Goal: Task Accomplishment & Management: Manage account settings

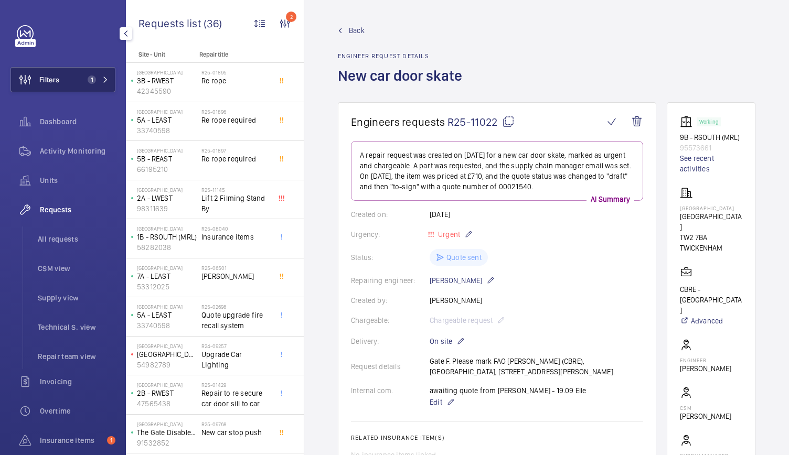
scroll to position [495, 0]
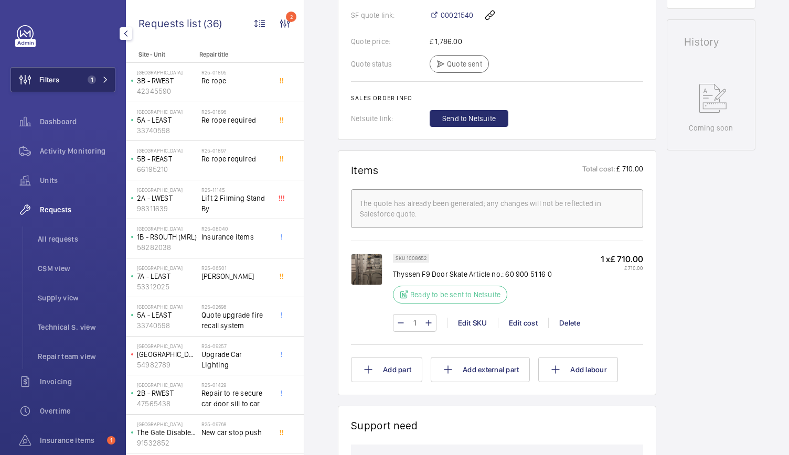
click at [67, 80] on button "Filters 1" at bounding box center [62, 79] width 105 height 25
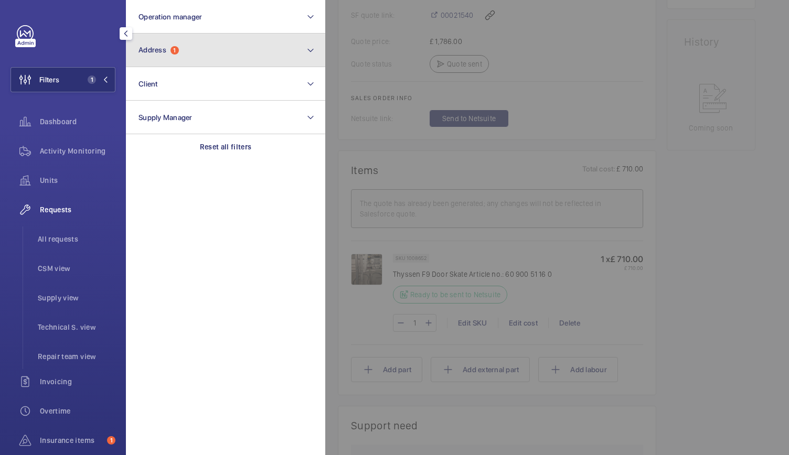
click at [156, 52] on span "Address" at bounding box center [152, 50] width 28 height 8
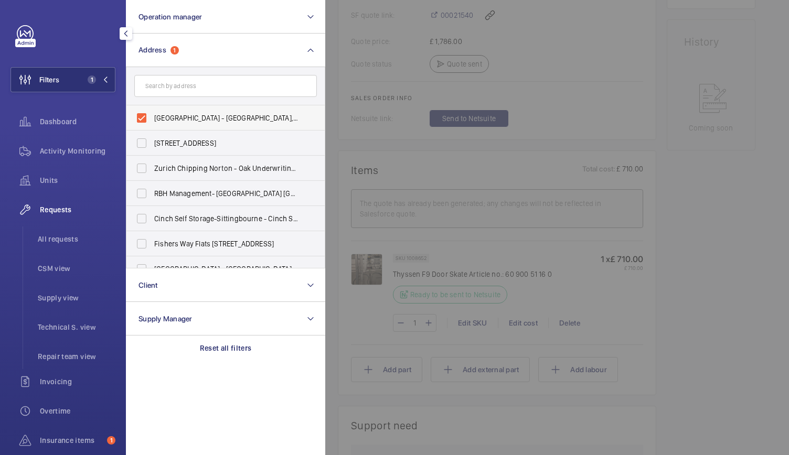
click at [143, 118] on label "[GEOGRAPHIC_DATA] - [GEOGRAPHIC_DATA], [GEOGRAPHIC_DATA] 7BA" at bounding box center [217, 117] width 183 height 25
click at [143, 118] on input "[GEOGRAPHIC_DATA] - [GEOGRAPHIC_DATA], [GEOGRAPHIC_DATA] 7BA" at bounding box center [141, 118] width 21 height 21
checkbox input "false"
click at [168, 92] on input "text" at bounding box center [225, 86] width 183 height 22
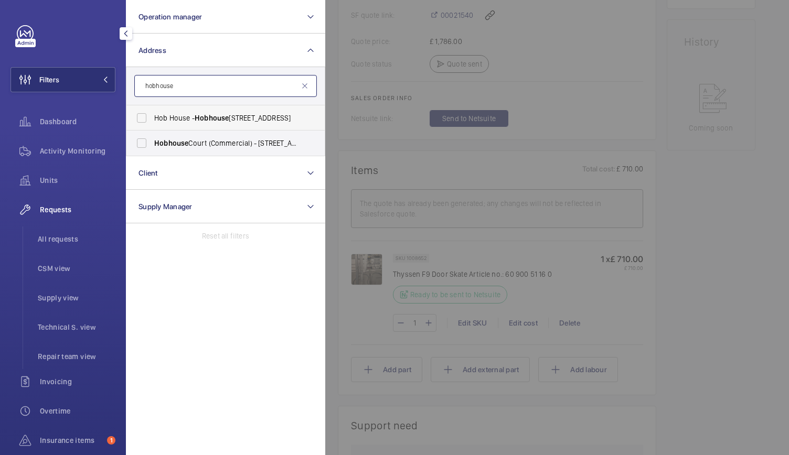
type input "hobhouse"
click at [145, 121] on label "[GEOGRAPHIC_DATA] - [STREET_ADDRESS]" at bounding box center [217, 117] width 183 height 25
click at [145, 121] on input "[GEOGRAPHIC_DATA] - [STREET_ADDRESS]" at bounding box center [141, 118] width 21 height 21
checkbox input "true"
click at [139, 144] on label "Hobhouse Court (Commercial) - [STREET_ADDRESS]" at bounding box center [217, 143] width 183 height 25
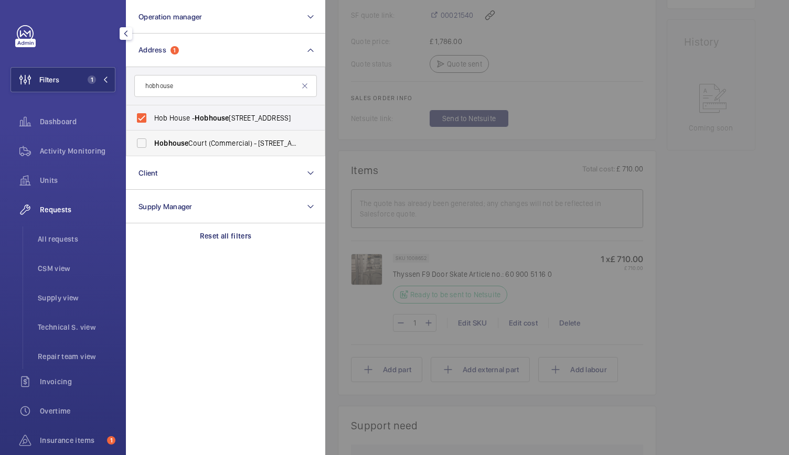
click at [139, 144] on input "Hobhouse Court (Commercial) - [STREET_ADDRESS]" at bounding box center [141, 143] width 21 height 21
checkbox input "true"
click at [90, 144] on div "Activity Monitoring" at bounding box center [62, 150] width 105 height 25
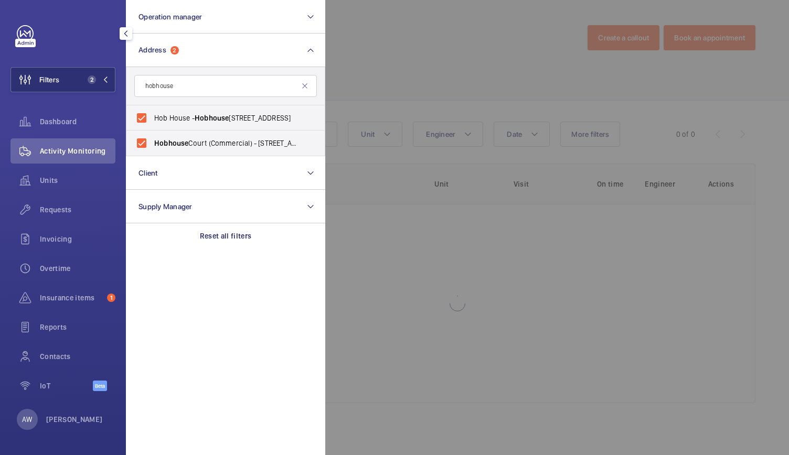
click at [507, 116] on div at bounding box center [719, 227] width 789 height 455
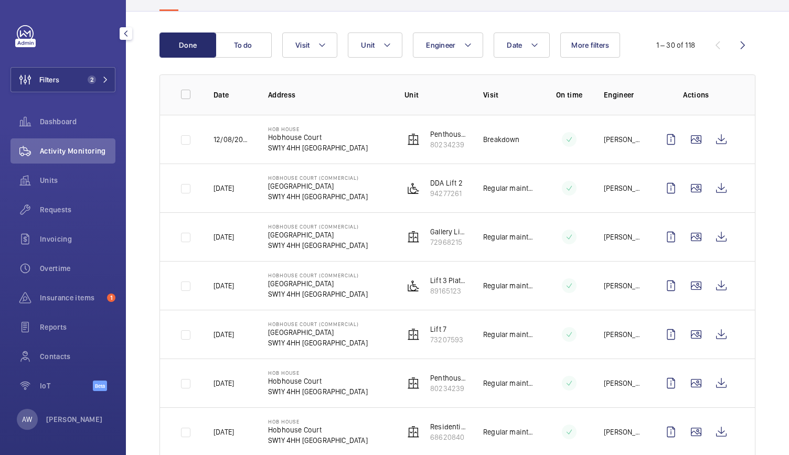
scroll to position [93, 0]
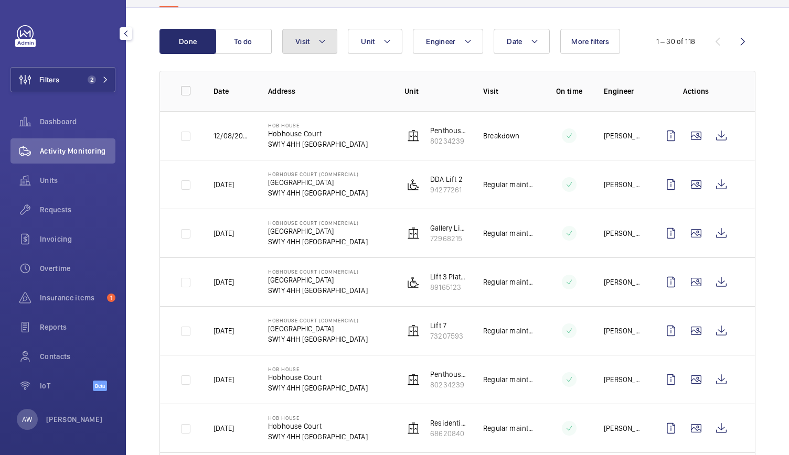
click at [311, 41] on button "Visit" at bounding box center [309, 41] width 55 height 25
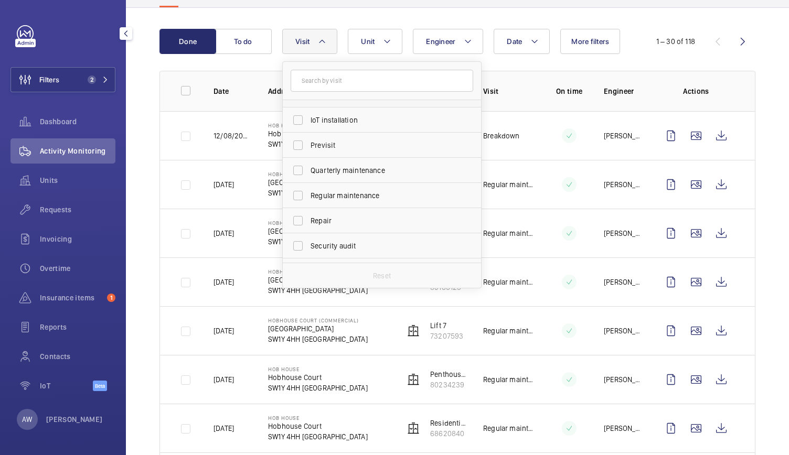
scroll to position [165, 0]
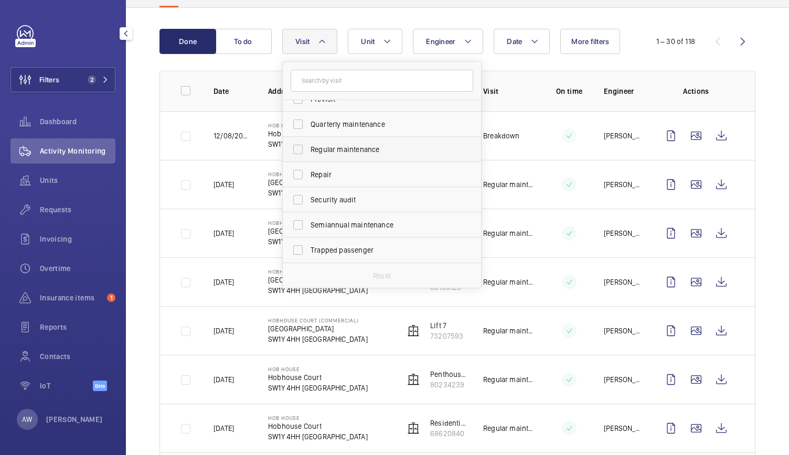
click at [322, 152] on span "Regular maintenance" at bounding box center [383, 149] width 144 height 10
click at [308, 152] on input "Regular maintenance" at bounding box center [297, 149] width 21 height 21
checkbox input "true"
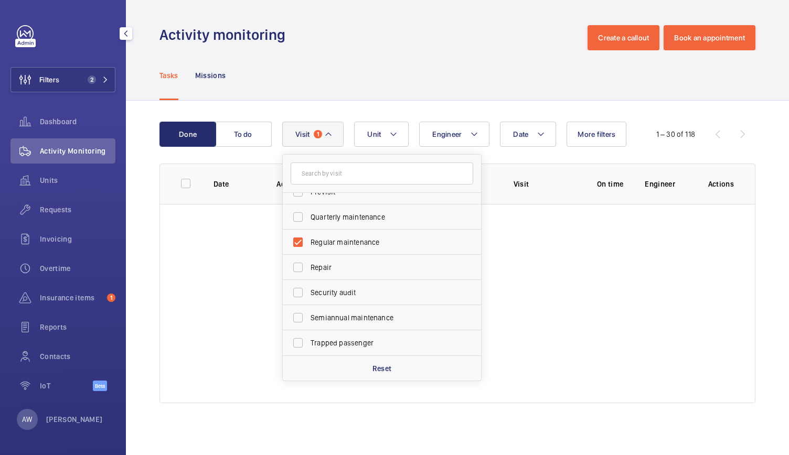
click at [338, 68] on div "Tasks Missions" at bounding box center [457, 75] width 596 height 50
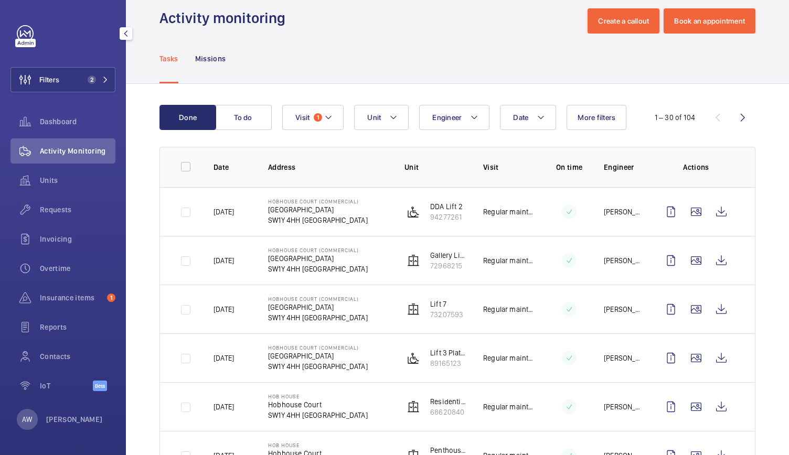
scroll to position [16, 0]
click at [56, 361] on span "Contacts" at bounding box center [78, 356] width 76 height 10
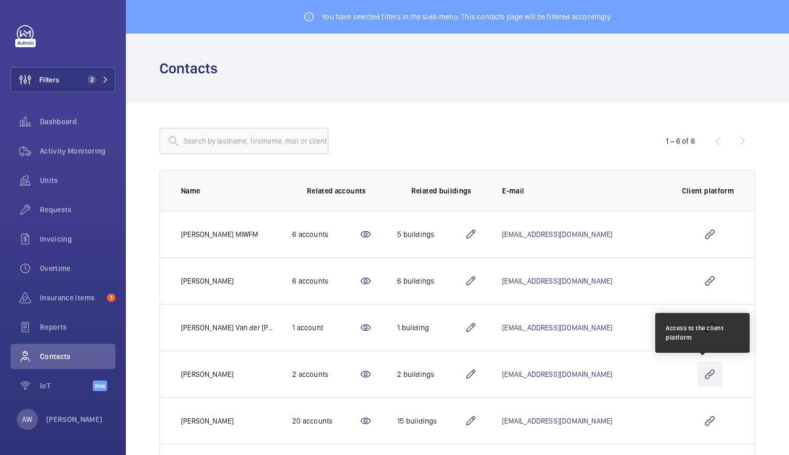
click at [701, 376] on wm-front-icon-button at bounding box center [709, 374] width 25 height 25
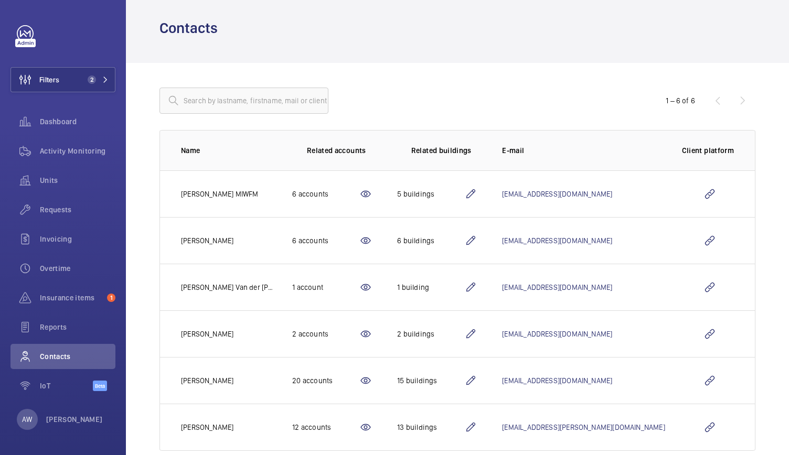
scroll to position [60, 0]
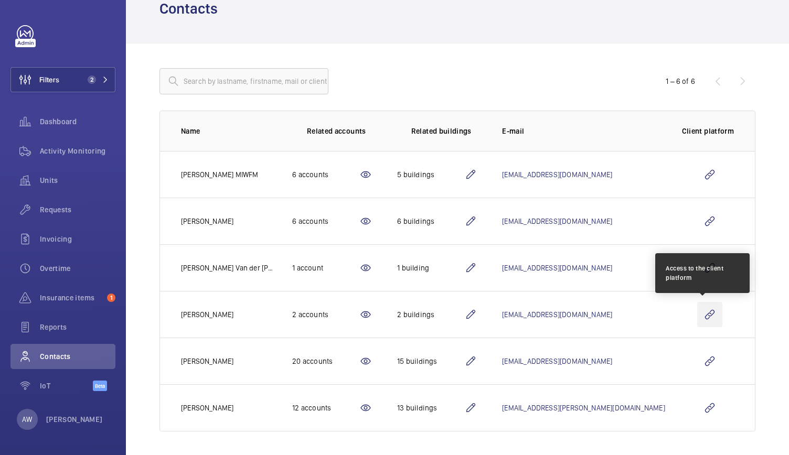
click at [709, 308] on wm-front-icon-button at bounding box center [709, 314] width 25 height 25
